Goal: Transaction & Acquisition: Obtain resource

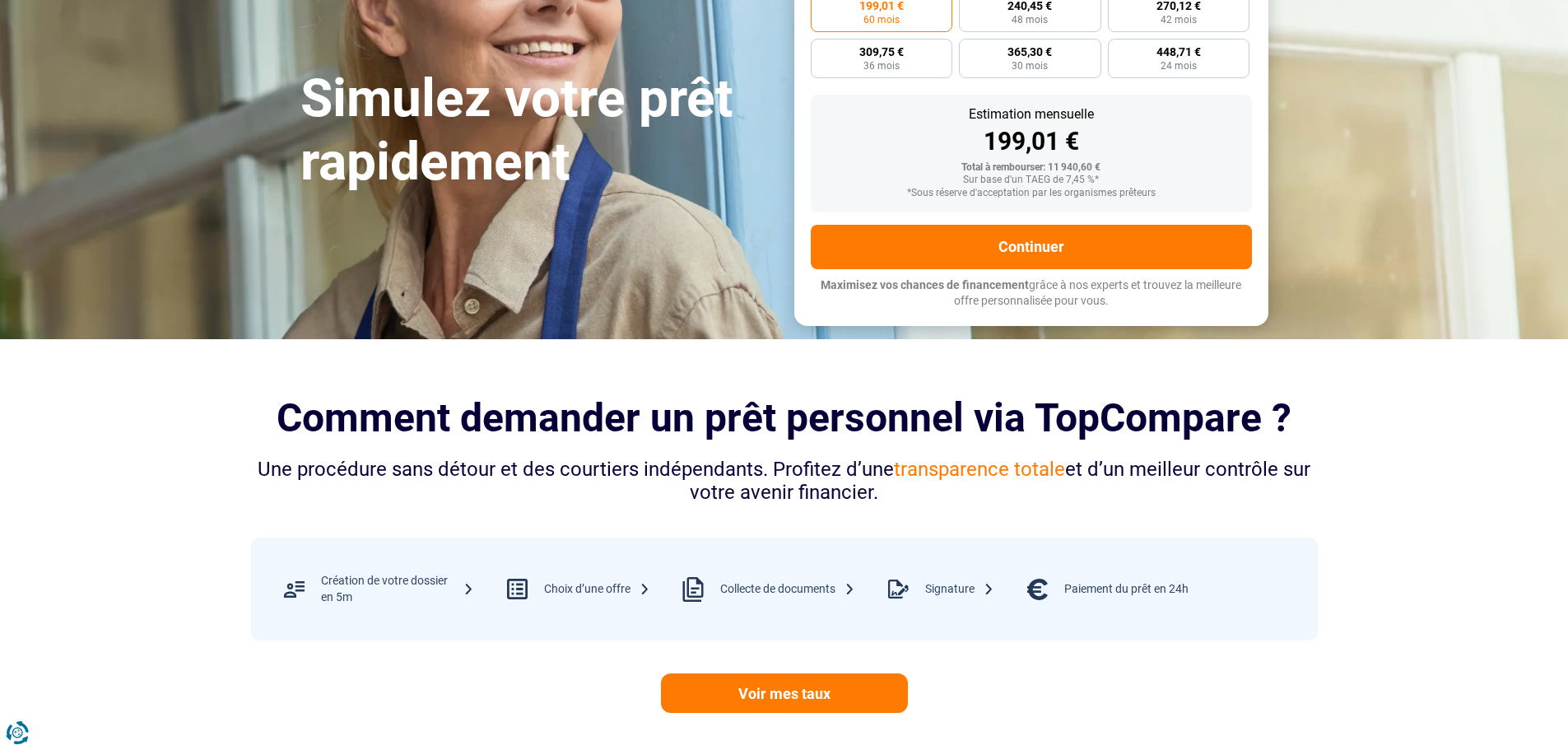
scroll to position [83, 0]
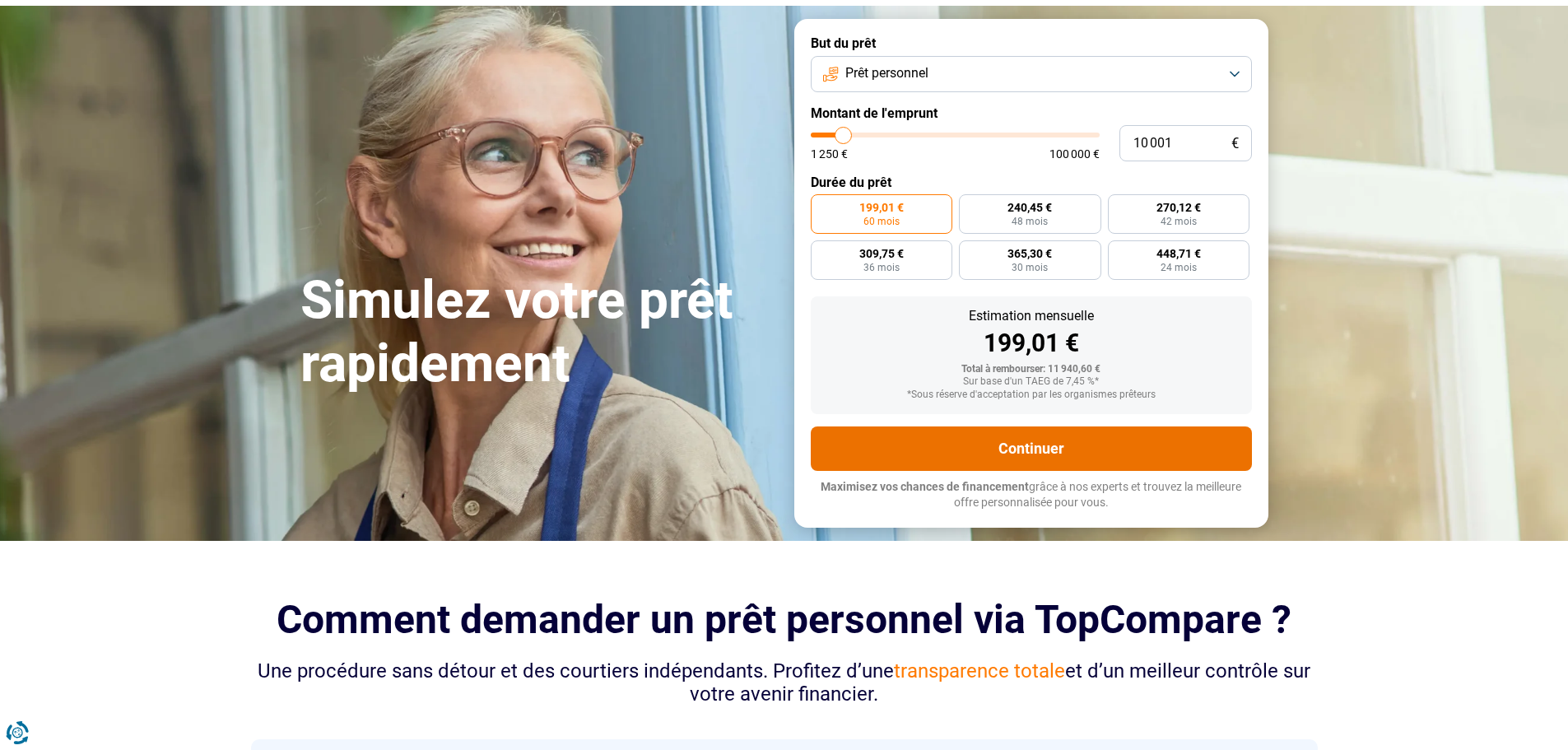
click at [953, 435] on button "Continuer" at bounding box center [1031, 448] width 441 height 44
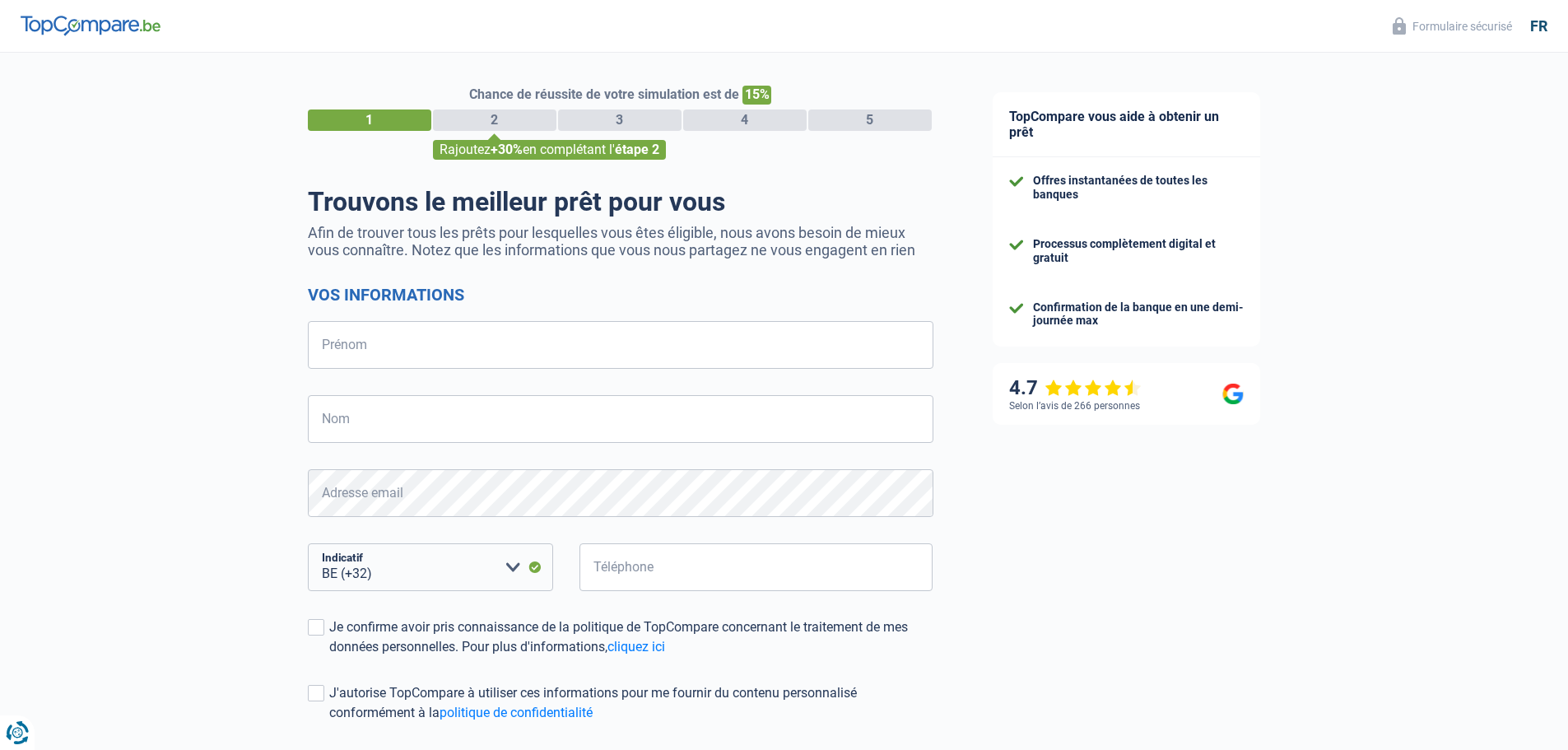
select select "32"
